Goal: Information Seeking & Learning: Learn about a topic

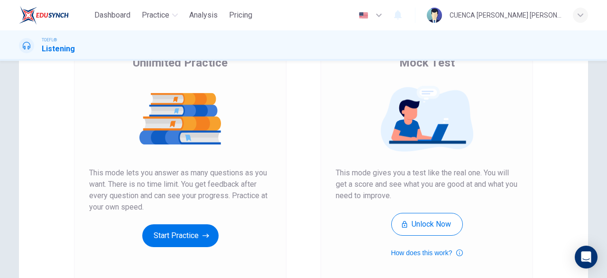
scroll to position [89, 0]
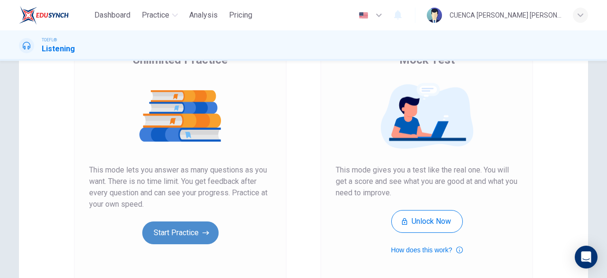
click at [179, 229] on button "Start Practice" at bounding box center [180, 232] width 76 height 23
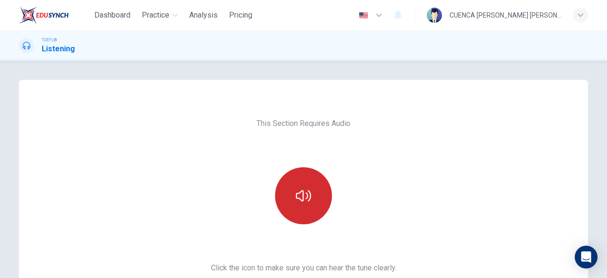
click at [308, 186] on button "button" at bounding box center [303, 195] width 57 height 57
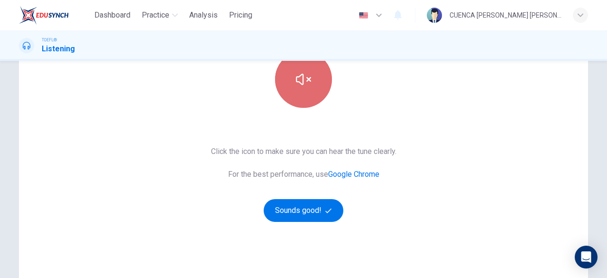
scroll to position [119, 0]
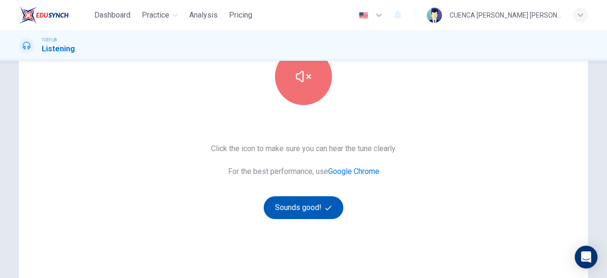
click at [298, 204] on button "Sounds good!" at bounding box center [304, 207] width 80 height 23
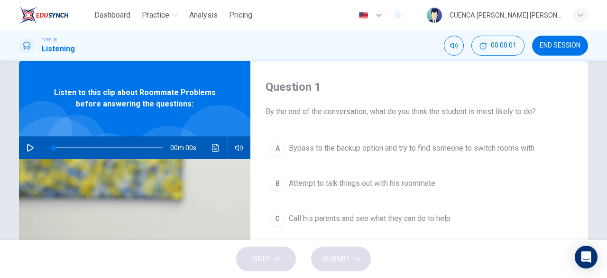
scroll to position [0, 0]
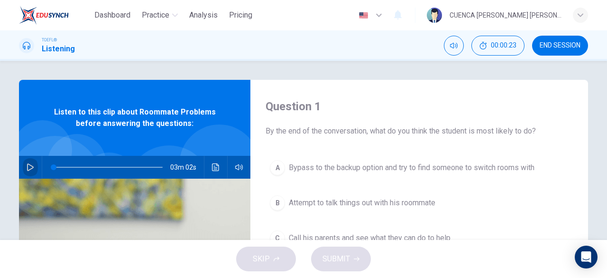
click at [27, 168] on icon "button" at bounding box center [30, 167] width 7 height 8
type input "1"
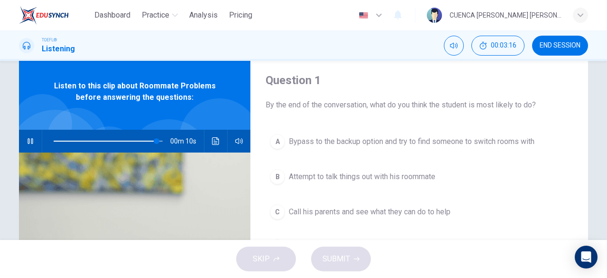
scroll to position [46, 0]
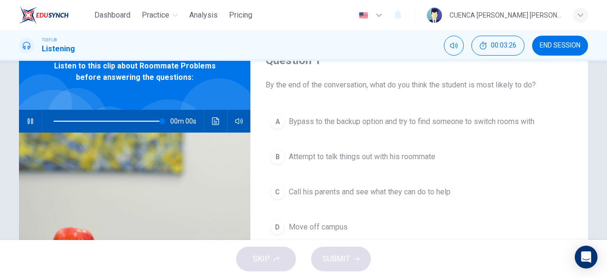
type input "0"
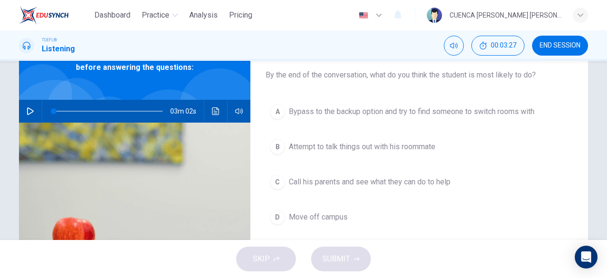
scroll to position [61, 0]
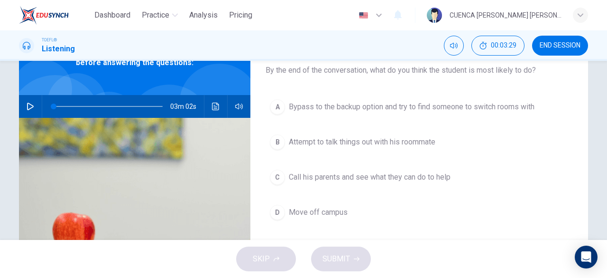
click at [496, 111] on span "Bypass to the backup option and try to find someone to switch rooms with" at bounding box center [412, 106] width 246 height 11
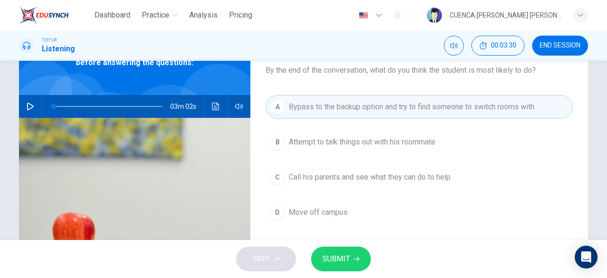
click at [353, 257] on button "SUBMIT" at bounding box center [341, 258] width 60 height 25
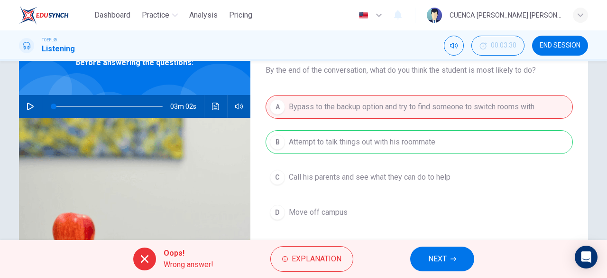
click at [446, 261] on span "NEXT" at bounding box center [437, 258] width 19 height 13
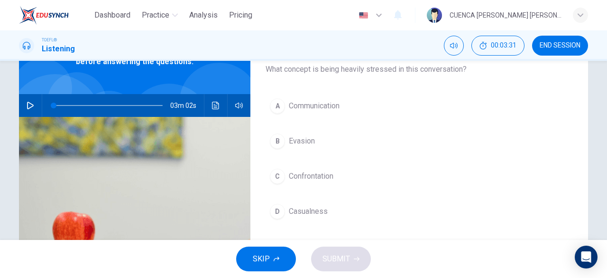
scroll to position [63, 0]
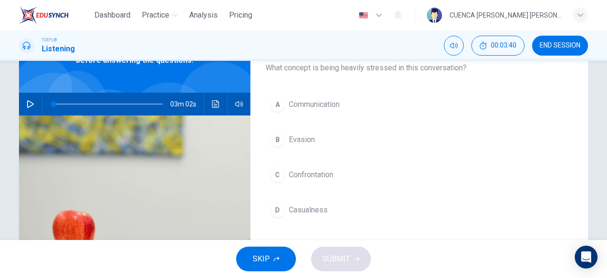
click at [328, 95] on button "A Communication" at bounding box center [419, 105] width 307 height 24
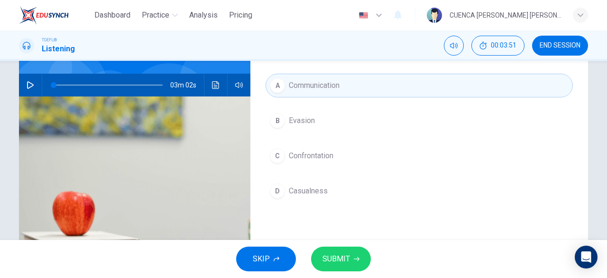
scroll to position [93, 0]
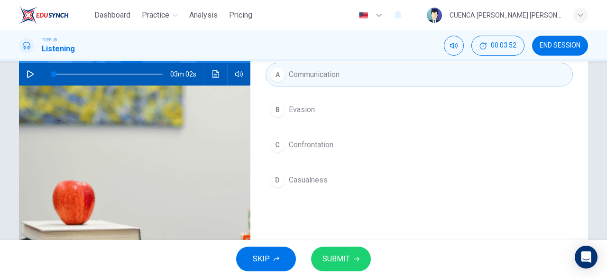
click at [350, 262] on button "SUBMIT" at bounding box center [341, 258] width 60 height 25
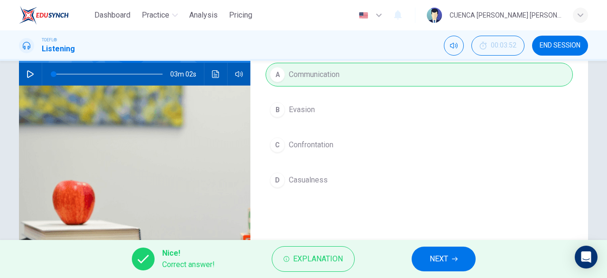
click at [439, 259] on span "NEXT" at bounding box center [439, 258] width 19 height 13
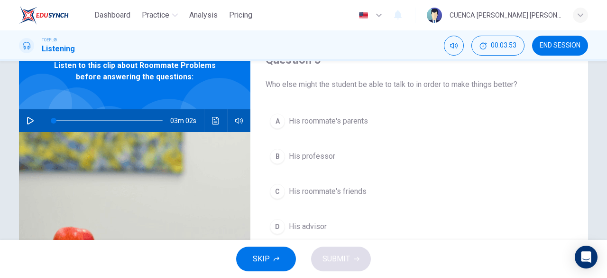
scroll to position [62, 0]
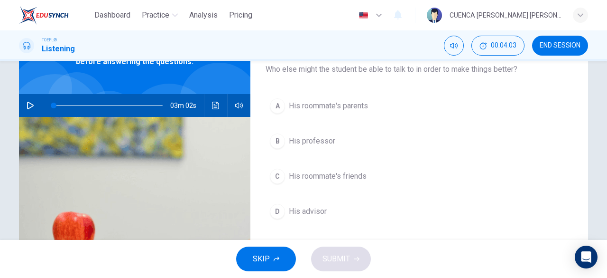
click at [316, 209] on span "His advisor" at bounding box center [308, 210] width 38 height 11
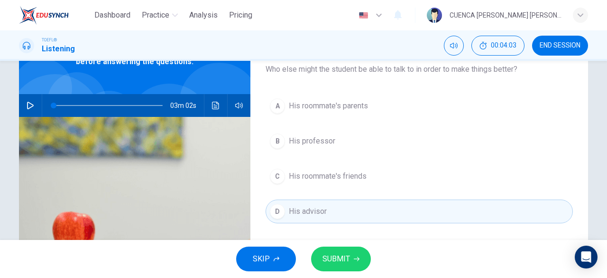
click at [342, 262] on span "SUBMIT" at bounding box center [337, 258] width 28 height 13
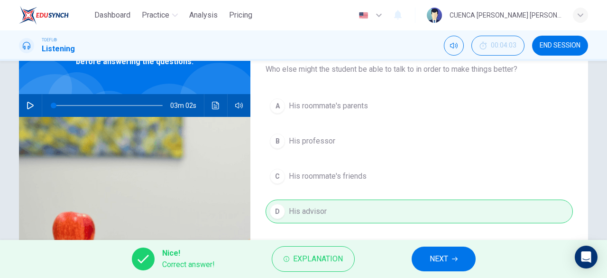
click at [437, 259] on span "NEXT" at bounding box center [439, 258] width 19 height 13
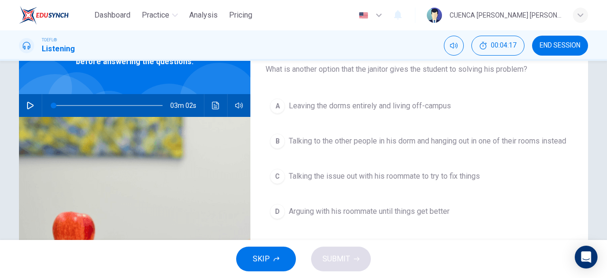
click at [449, 182] on span "Talking the issue out with his roommate to try to fix things" at bounding box center [384, 175] width 191 height 11
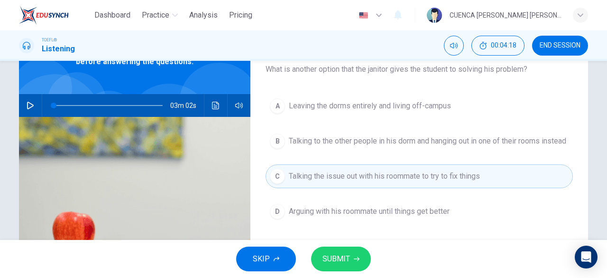
click at [347, 262] on span "SUBMIT" at bounding box center [337, 258] width 28 height 13
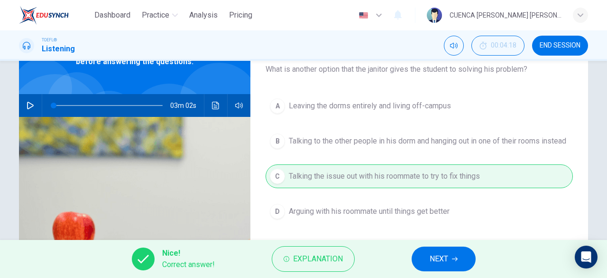
click at [437, 262] on span "NEXT" at bounding box center [439, 258] width 19 height 13
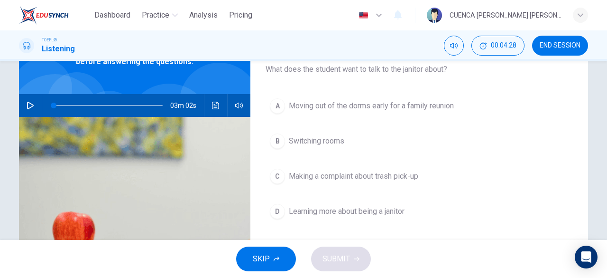
click at [329, 139] on span "Switching rooms" at bounding box center [317, 140] width 56 height 11
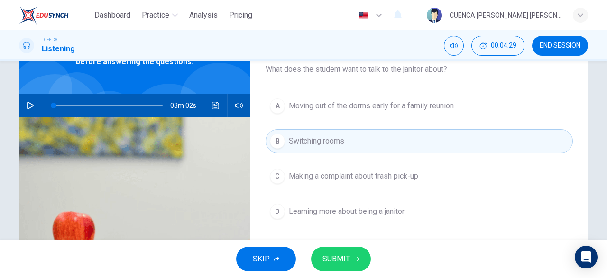
click at [344, 256] on span "SUBMIT" at bounding box center [337, 258] width 28 height 13
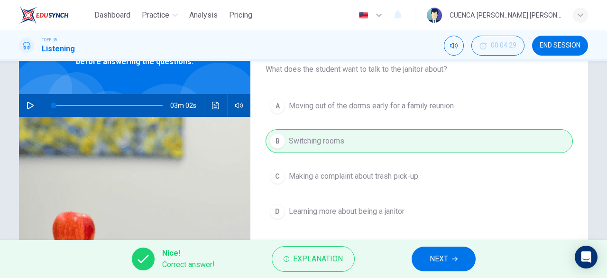
click at [446, 260] on span "NEXT" at bounding box center [439, 258] width 19 height 13
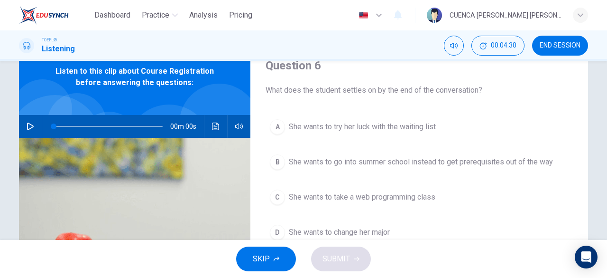
scroll to position [39, 0]
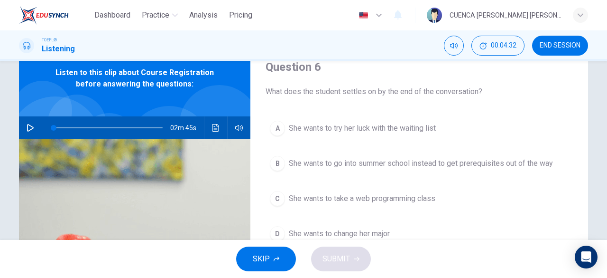
click at [27, 121] on button "button" at bounding box center [30, 127] width 15 height 23
type input "0"
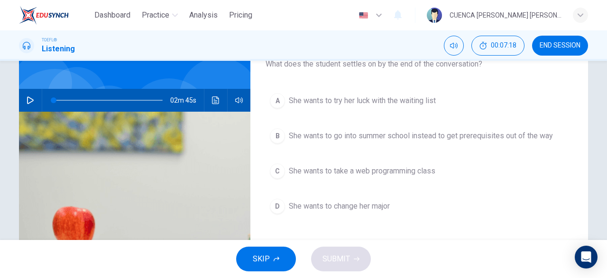
scroll to position [84, 0]
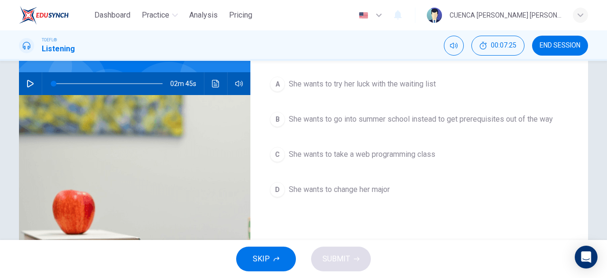
click at [386, 155] on span "She wants to take a web programming class" at bounding box center [362, 154] width 147 height 11
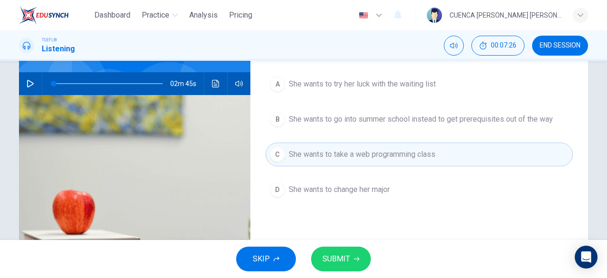
click at [343, 253] on span "SUBMIT" at bounding box center [337, 258] width 28 height 13
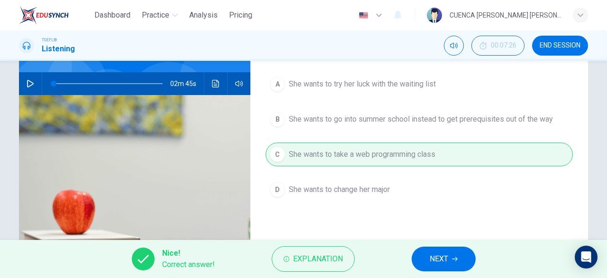
click at [443, 263] on span "NEXT" at bounding box center [439, 258] width 19 height 13
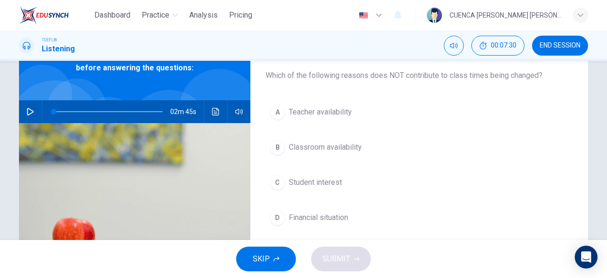
scroll to position [63, 0]
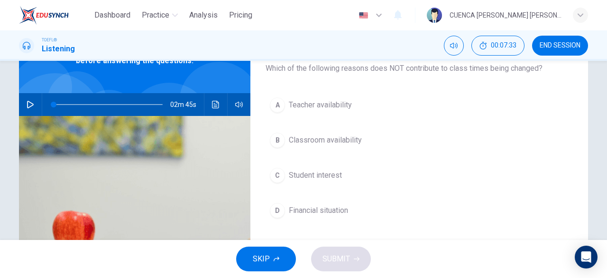
click at [316, 208] on span "Financial situation" at bounding box center [318, 209] width 59 height 11
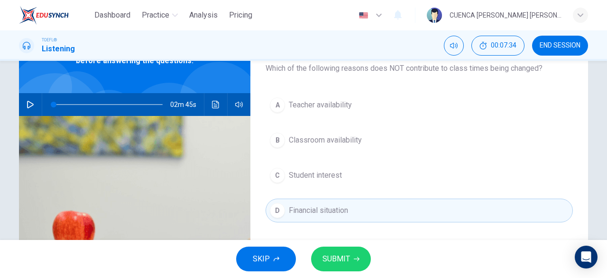
click at [354, 251] on button "SUBMIT" at bounding box center [341, 258] width 60 height 25
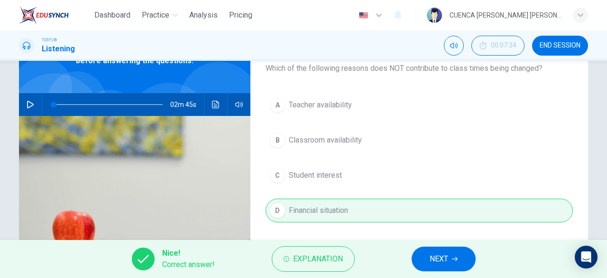
click at [442, 261] on span "NEXT" at bounding box center [439, 258] width 19 height 13
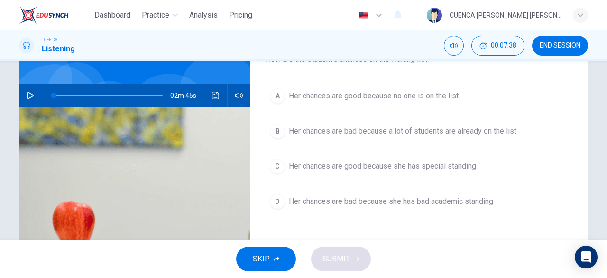
scroll to position [73, 0]
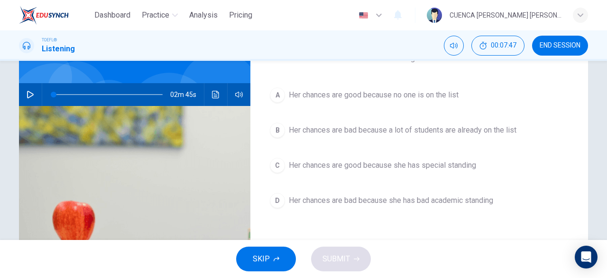
click at [415, 135] on button "B Her chances are bad because a lot of students are already on the list" at bounding box center [419, 130] width 307 height 24
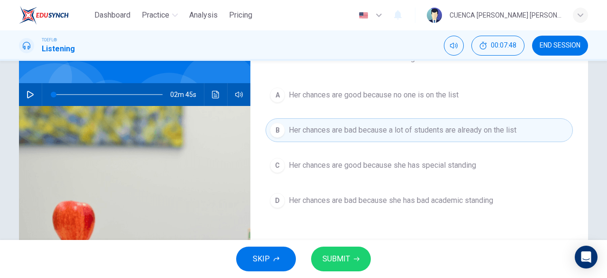
click at [347, 254] on span "SUBMIT" at bounding box center [337, 258] width 28 height 13
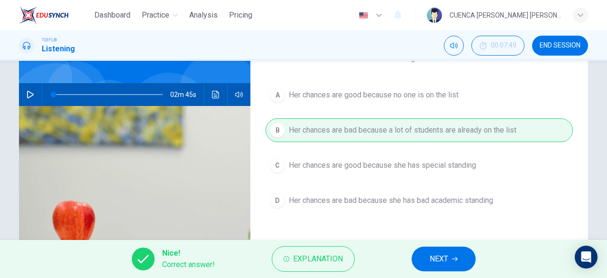
click at [442, 259] on span "NEXT" at bounding box center [439, 258] width 19 height 13
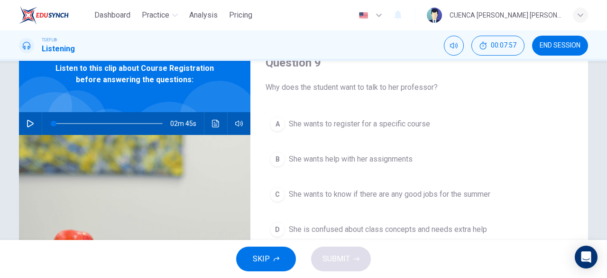
scroll to position [40, 0]
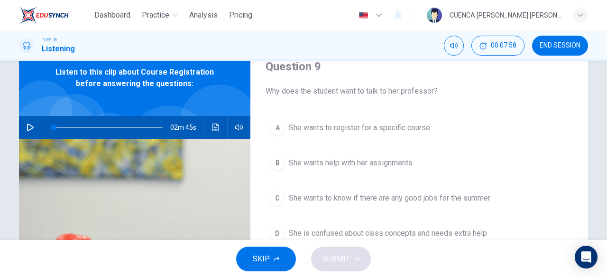
click at [414, 125] on span "She wants to register for a specific course" at bounding box center [359, 127] width 141 height 11
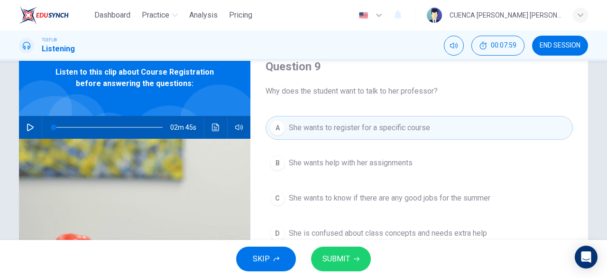
click at [347, 254] on span "SUBMIT" at bounding box center [337, 258] width 28 height 13
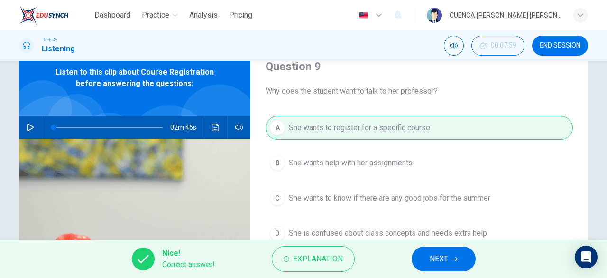
click at [440, 261] on span "NEXT" at bounding box center [439, 258] width 19 height 13
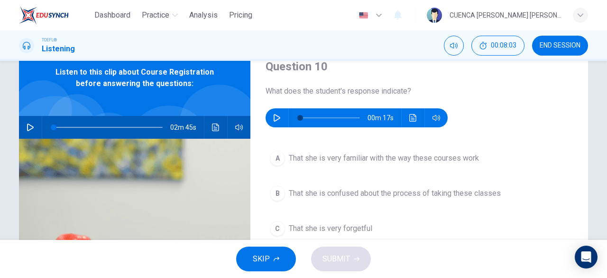
click at [276, 116] on icon "button" at bounding box center [277, 118] width 7 height 8
type input "0"
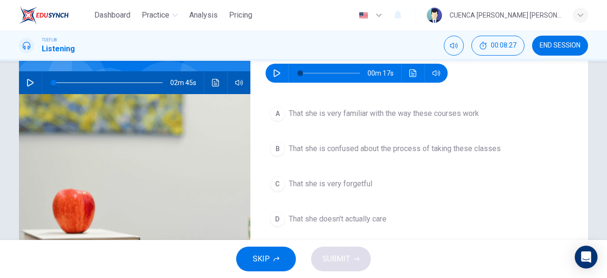
scroll to position [87, 0]
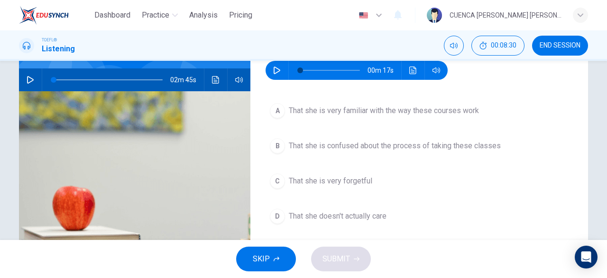
click at [446, 147] on span "That she is confused about the process of taking these classes" at bounding box center [395, 145] width 212 height 11
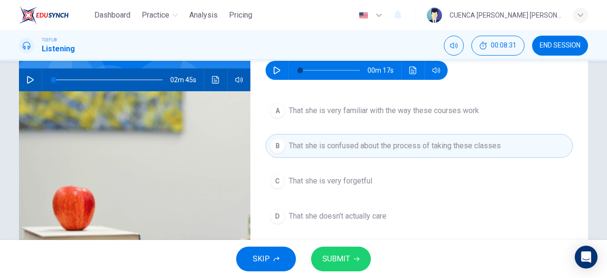
click at [343, 255] on span "SUBMIT" at bounding box center [337, 258] width 28 height 13
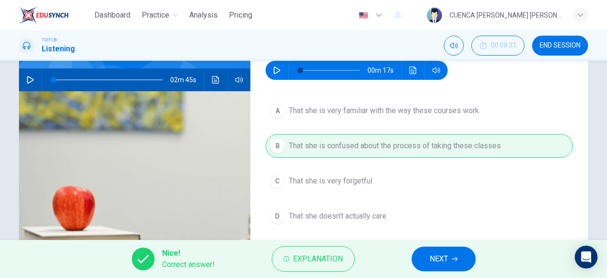
click at [443, 260] on span "NEXT" at bounding box center [439, 258] width 19 height 13
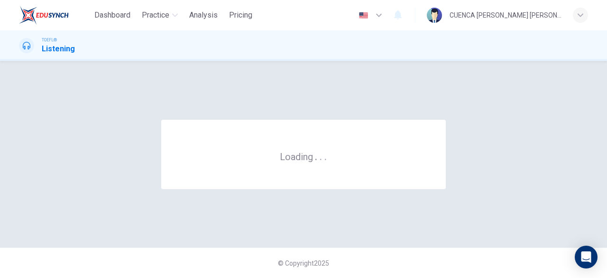
scroll to position [0, 0]
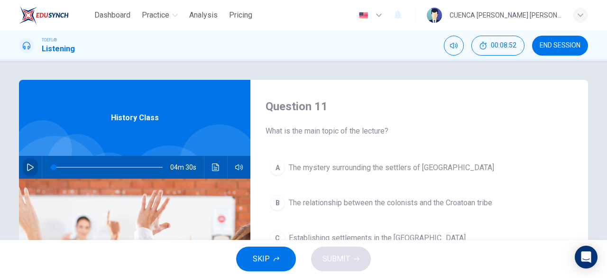
click at [31, 168] on icon "button" at bounding box center [31, 167] width 8 height 8
type input "0"
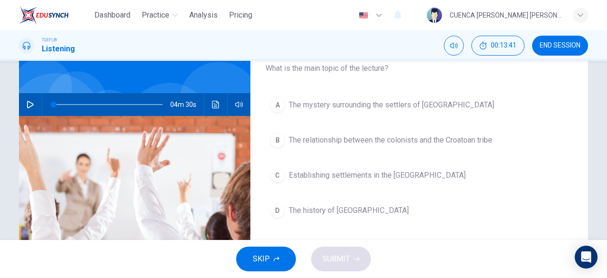
scroll to position [63, 0]
click at [438, 109] on span "The mystery surrounding the settlers of [GEOGRAPHIC_DATA]" at bounding box center [391, 104] width 205 height 11
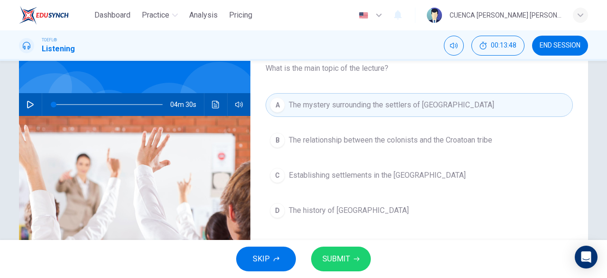
click at [354, 260] on icon "button" at bounding box center [357, 259] width 6 height 6
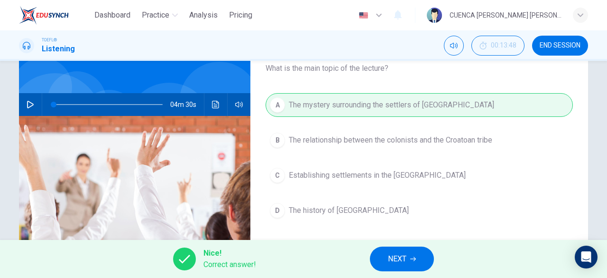
click at [406, 260] on span "NEXT" at bounding box center [397, 258] width 19 height 13
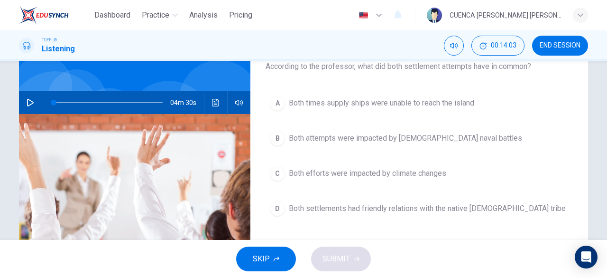
scroll to position [63, 0]
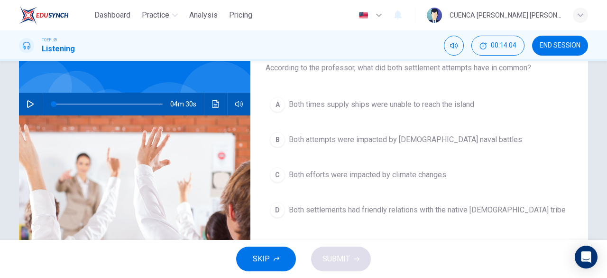
click at [459, 102] on span "Both times supply ships were unable to reach the island" at bounding box center [382, 104] width 186 height 11
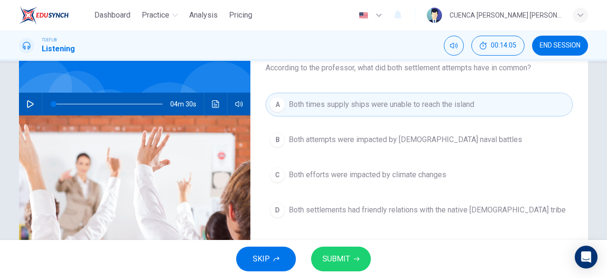
click at [344, 262] on span "SUBMIT" at bounding box center [337, 258] width 28 height 13
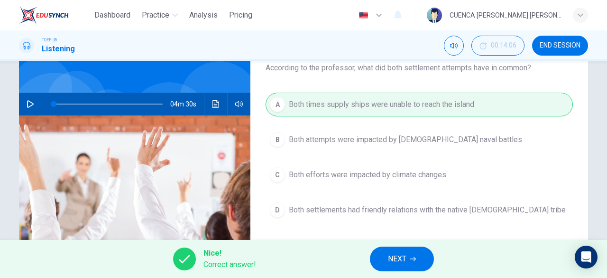
click at [402, 256] on span "NEXT" at bounding box center [397, 258] width 19 height 13
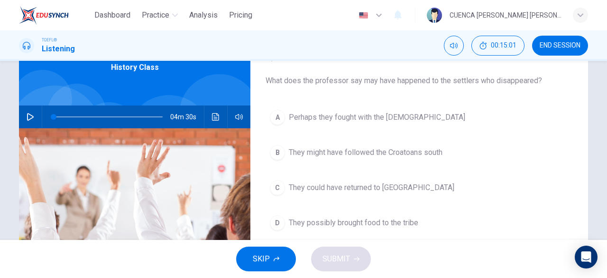
scroll to position [50, 0]
click at [425, 150] on span "They might have followed the Croatoans south" at bounding box center [366, 152] width 154 height 11
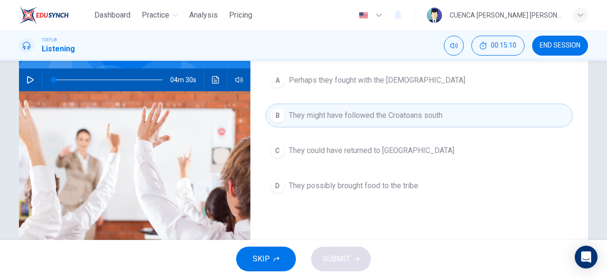
scroll to position [100, 0]
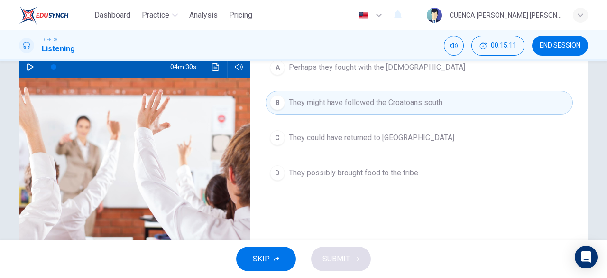
click at [381, 132] on span "They could have returned to [GEOGRAPHIC_DATA]" at bounding box center [372, 137] width 166 height 11
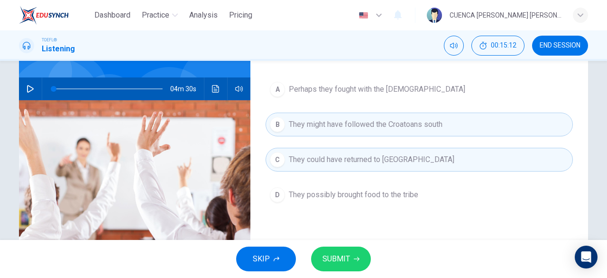
scroll to position [75, 0]
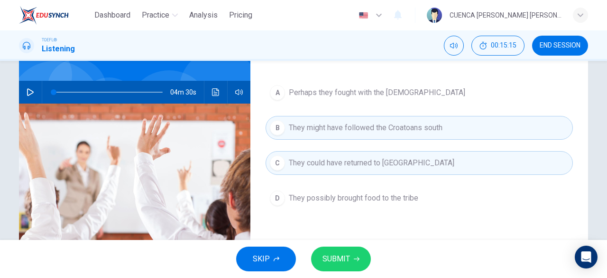
click at [404, 196] on span "They possibly brought food to the tribe" at bounding box center [354, 197] width 130 height 11
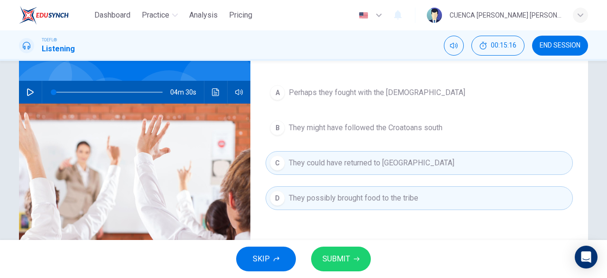
click at [413, 129] on span "They might have followed the Croatoans south" at bounding box center [366, 127] width 154 height 11
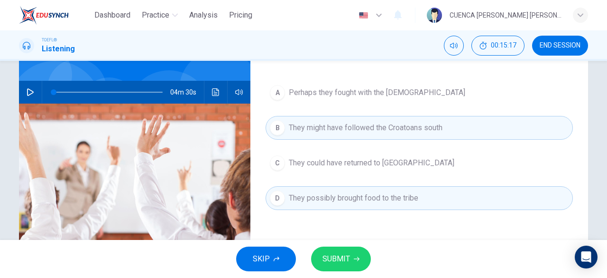
click at [403, 167] on span "They could have returned to [GEOGRAPHIC_DATA]" at bounding box center [372, 162] width 166 height 11
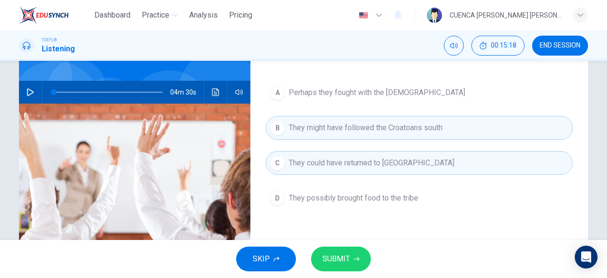
click at [411, 136] on button "B They might have followed the Croatoans south" at bounding box center [419, 128] width 307 height 24
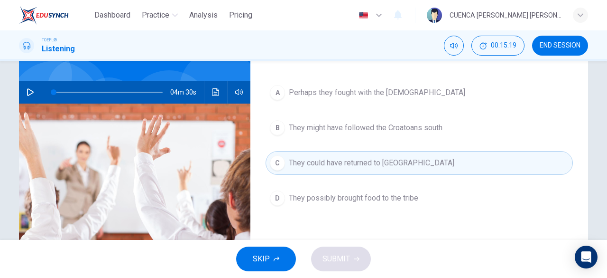
click at [392, 123] on span "They might have followed the Croatoans south" at bounding box center [366, 127] width 154 height 11
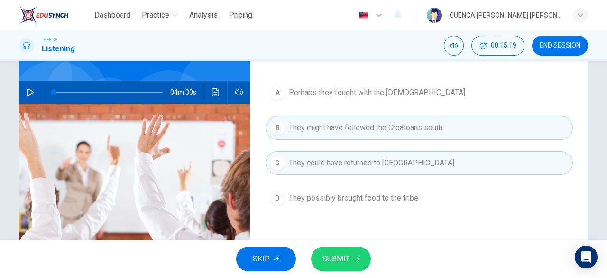
click at [385, 198] on span "They possibly brought food to the tribe" at bounding box center [354, 197] width 130 height 11
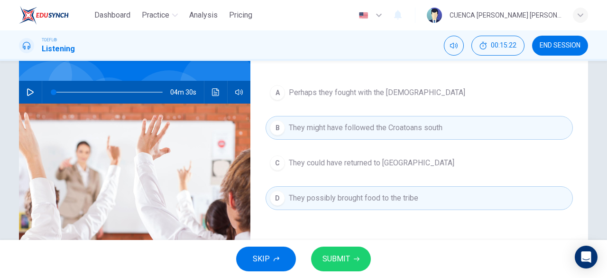
click at [345, 267] on button "SUBMIT" at bounding box center [341, 258] width 60 height 25
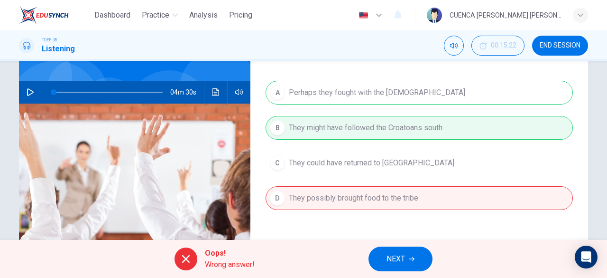
click at [400, 259] on span "NEXT" at bounding box center [396, 258] width 19 height 13
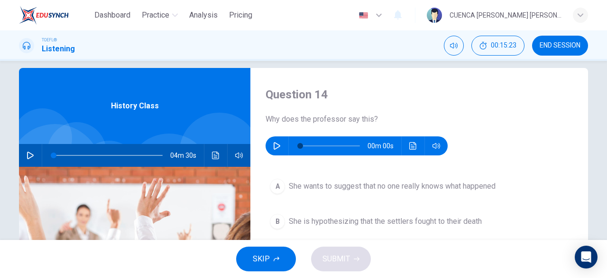
scroll to position [9, 0]
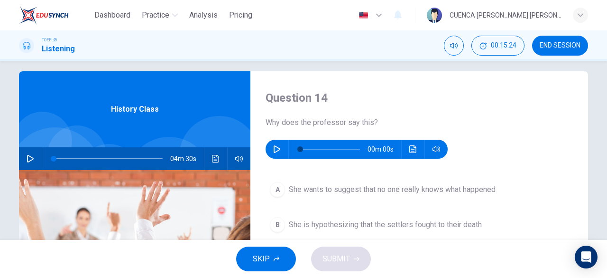
click at [276, 149] on icon "button" at bounding box center [277, 149] width 8 height 8
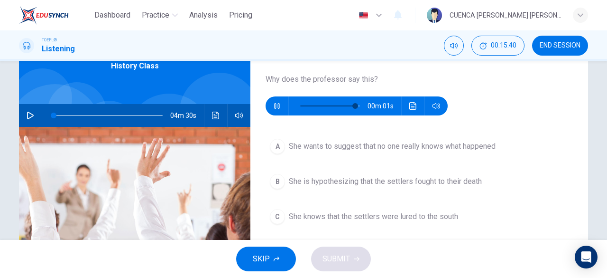
scroll to position [52, 0]
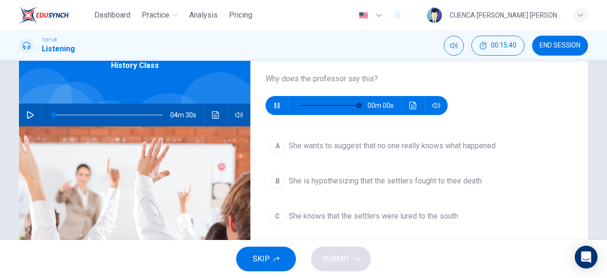
type input "0"
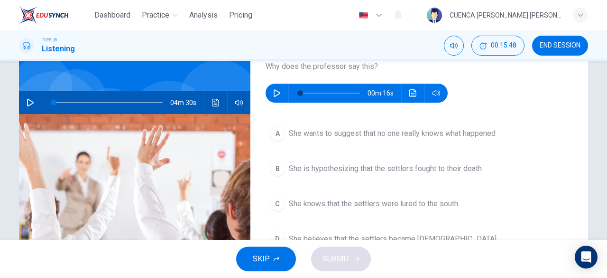
scroll to position [62, 0]
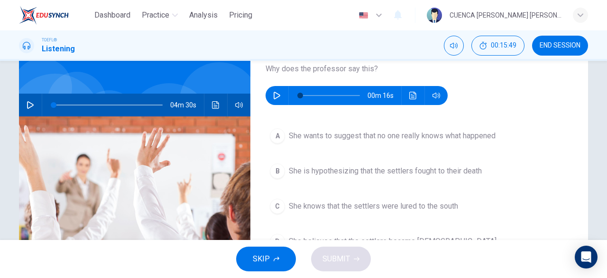
click at [458, 139] on span "She wants to suggest that no one really knows what happened" at bounding box center [392, 135] width 207 height 11
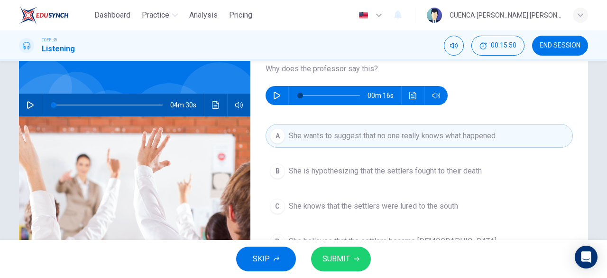
click at [339, 254] on span "SUBMIT" at bounding box center [337, 258] width 28 height 13
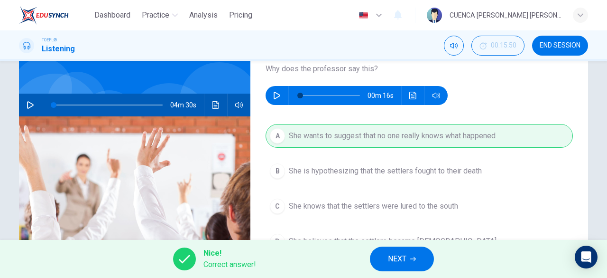
click at [409, 262] on button "NEXT" at bounding box center [402, 258] width 64 height 25
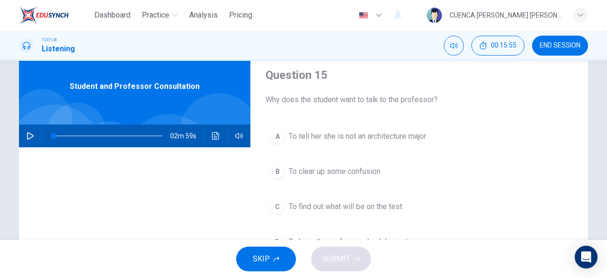
scroll to position [34, 0]
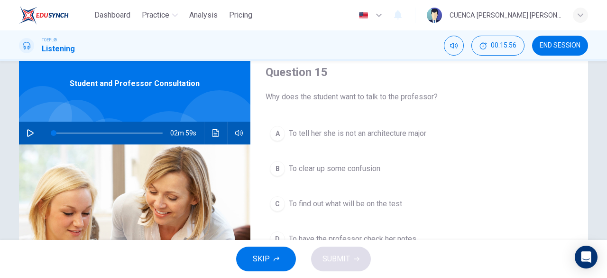
click at [562, 46] on span "END SESSION" at bounding box center [560, 46] width 41 height 8
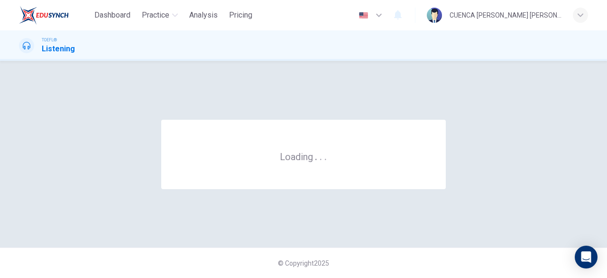
scroll to position [0, 0]
